Goal: Check status: Check status

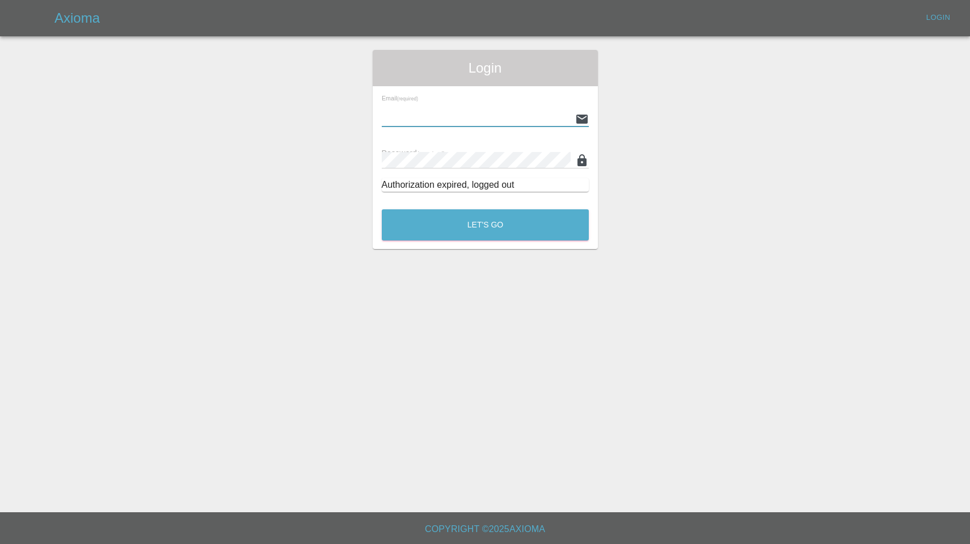
type input "[EMAIL_ADDRESS][DOMAIN_NAME]"
click at [485, 225] on button "Let's Go" at bounding box center [485, 224] width 207 height 31
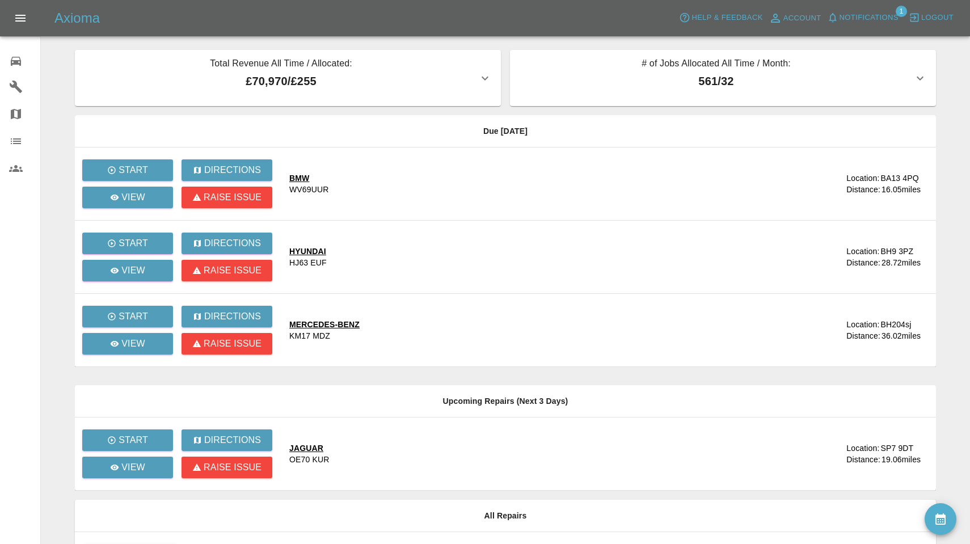
click at [871, 16] on span "Notifications" at bounding box center [869, 17] width 59 height 13
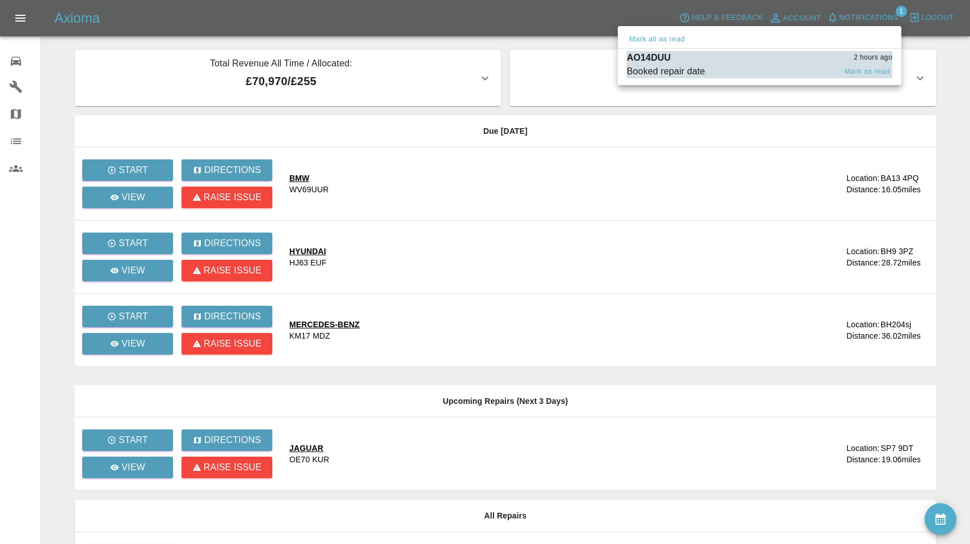
click at [761, 66] on span "Booked repair date" at bounding box center [731, 72] width 209 height 14
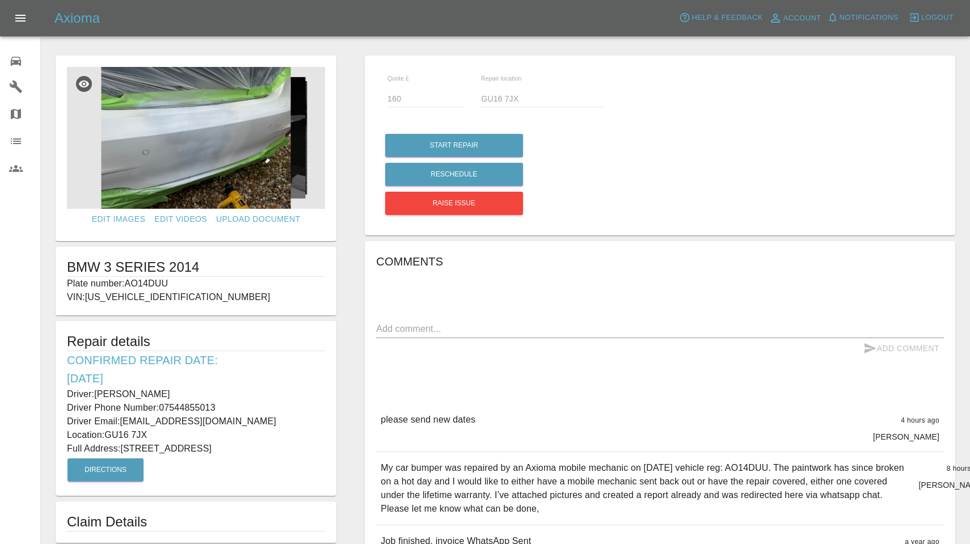
drag, startPoint x: 129, startPoint y: 284, endPoint x: 199, endPoint y: 288, distance: 70.5
click at [199, 288] on p "Plate number: AO14DUU" at bounding box center [196, 284] width 258 height 14
copy p "AO14DUU"
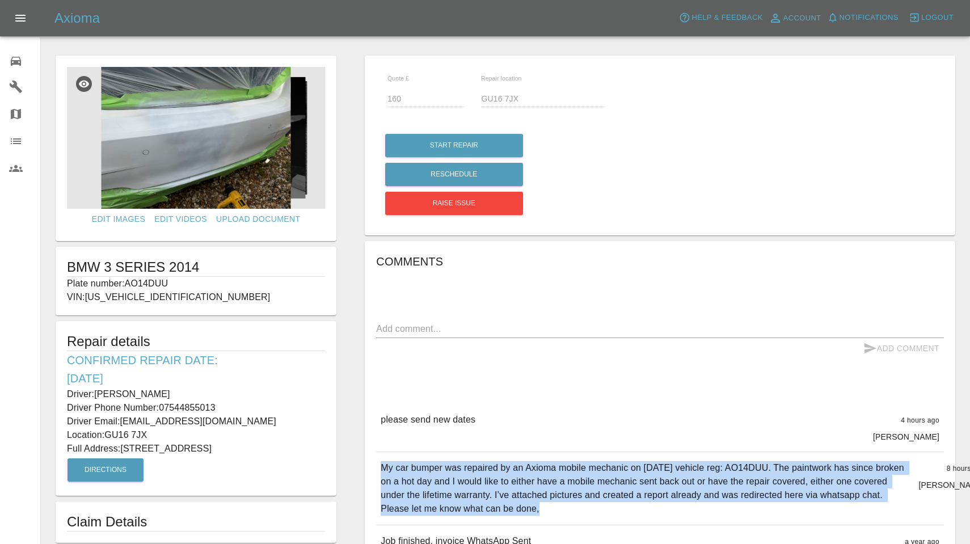
drag, startPoint x: 381, startPoint y: 467, endPoint x: 575, endPoint y: 511, distance: 199.0
click at [575, 511] on p "My car bumper was repaired by an Axioma mobile mechanic on [DATE] vehicle reg: …" at bounding box center [645, 488] width 529 height 54
copy p "My car bumper was repaired by an Axioma mobile mechanic on [DATE] vehicle reg: …"
